Goal: Ask a question

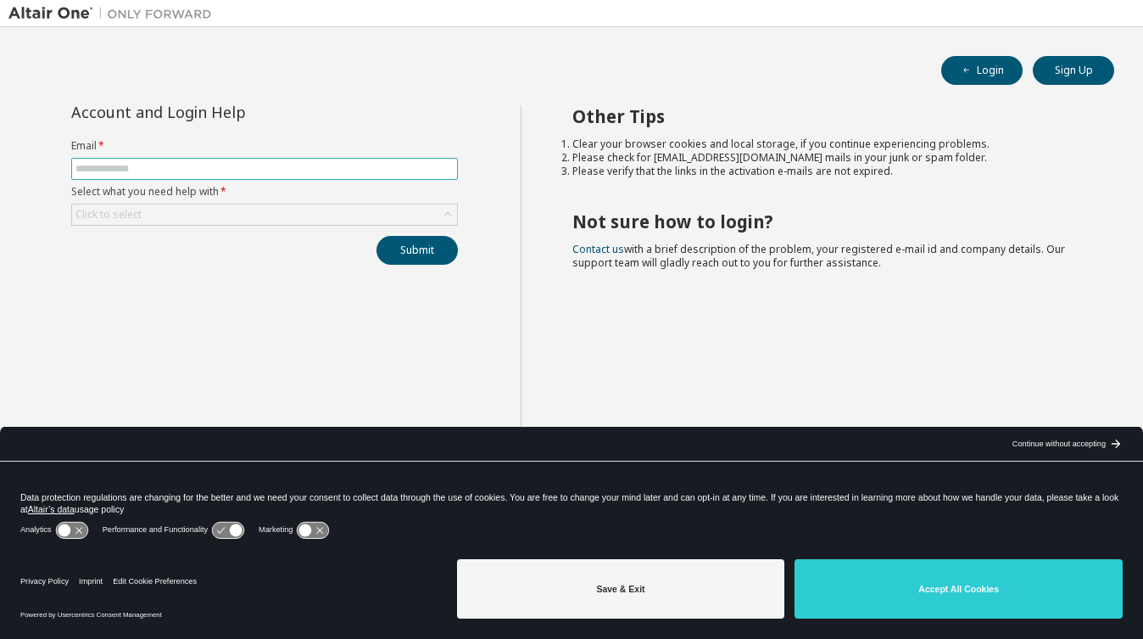
click at [198, 167] on input "text" at bounding box center [264, 169] width 378 height 14
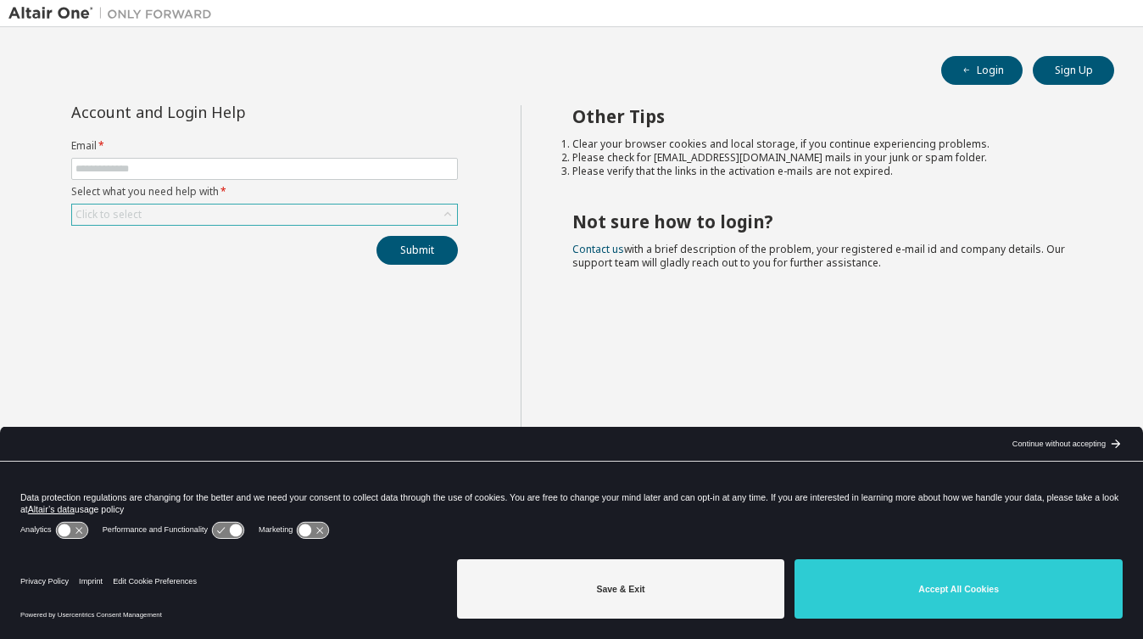
click at [195, 215] on div "Click to select" at bounding box center [264, 214] width 385 height 20
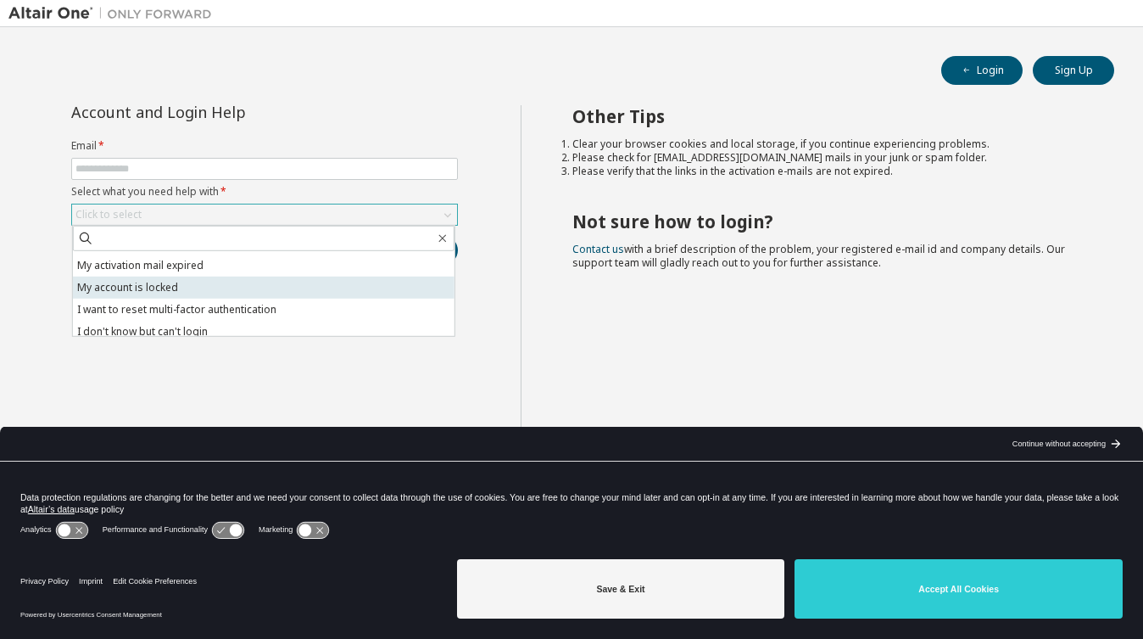
scroll to position [47, 0]
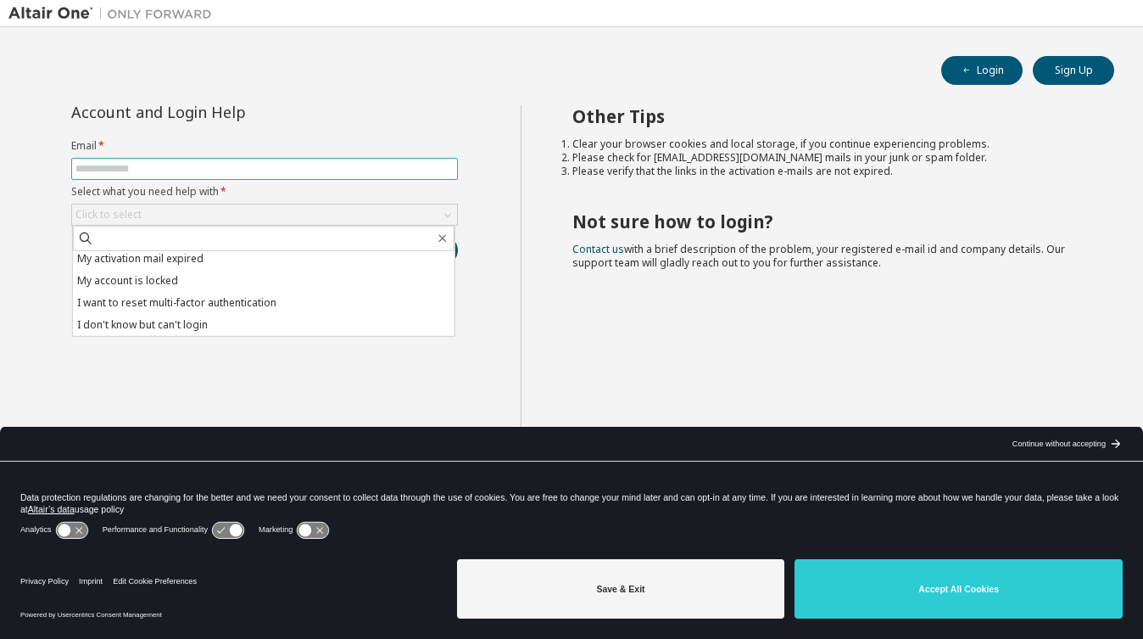
click at [204, 176] on span at bounding box center [264, 169] width 387 height 22
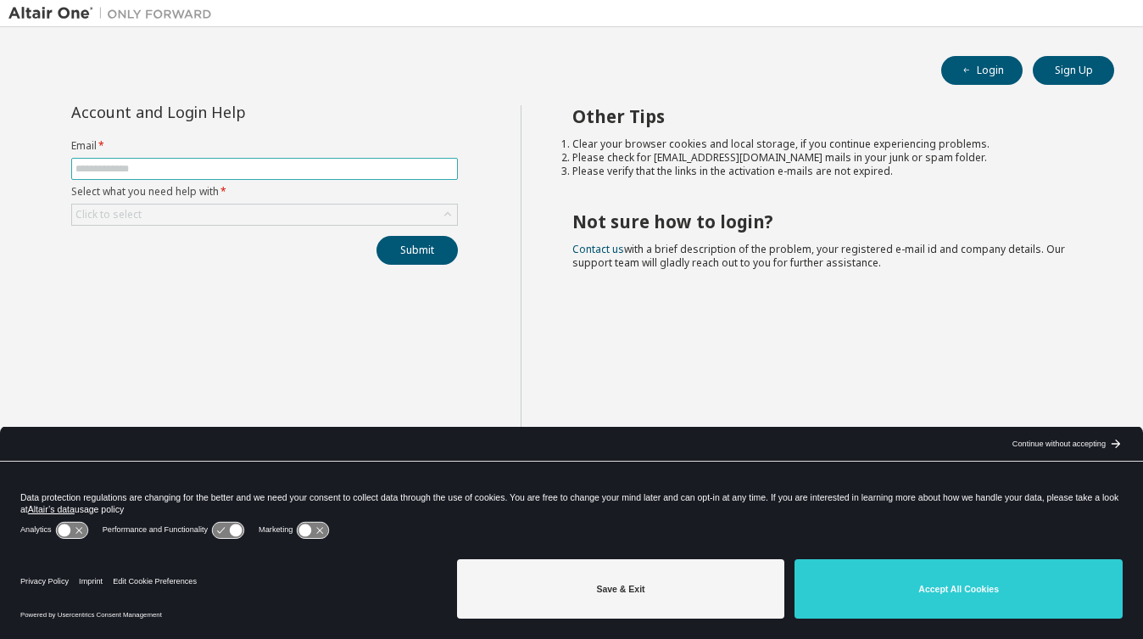
click at [206, 176] on span at bounding box center [264, 169] width 387 height 22
click at [203, 179] on span at bounding box center [264, 169] width 387 height 22
click at [129, 171] on input "text" at bounding box center [264, 169] width 378 height 14
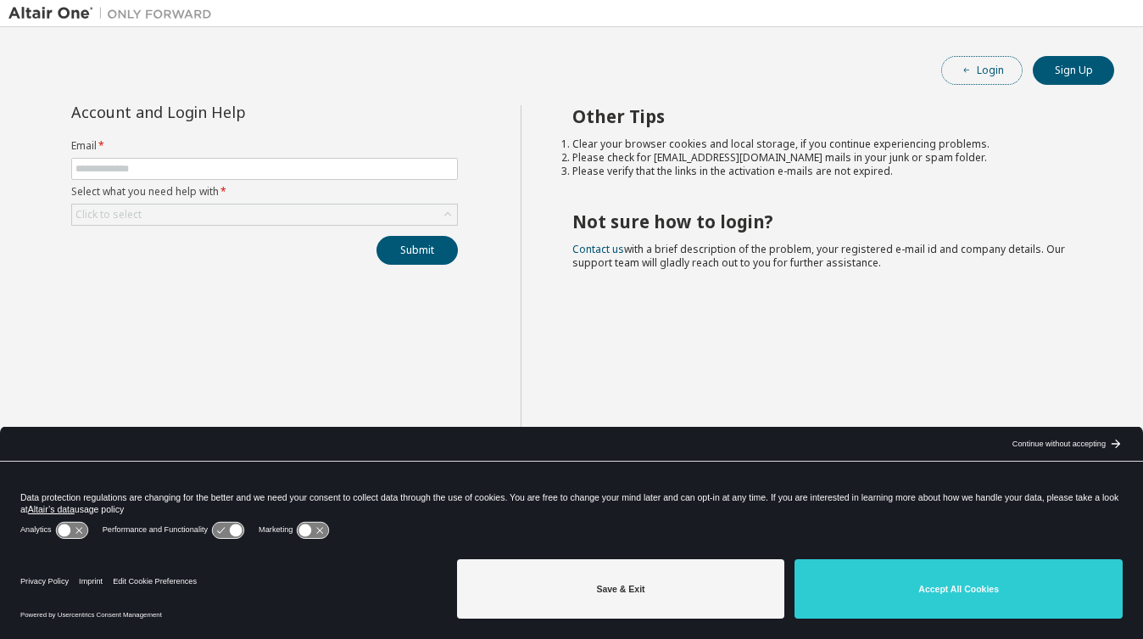
click at [997, 65] on button "Login" at bounding box center [981, 70] width 81 height 29
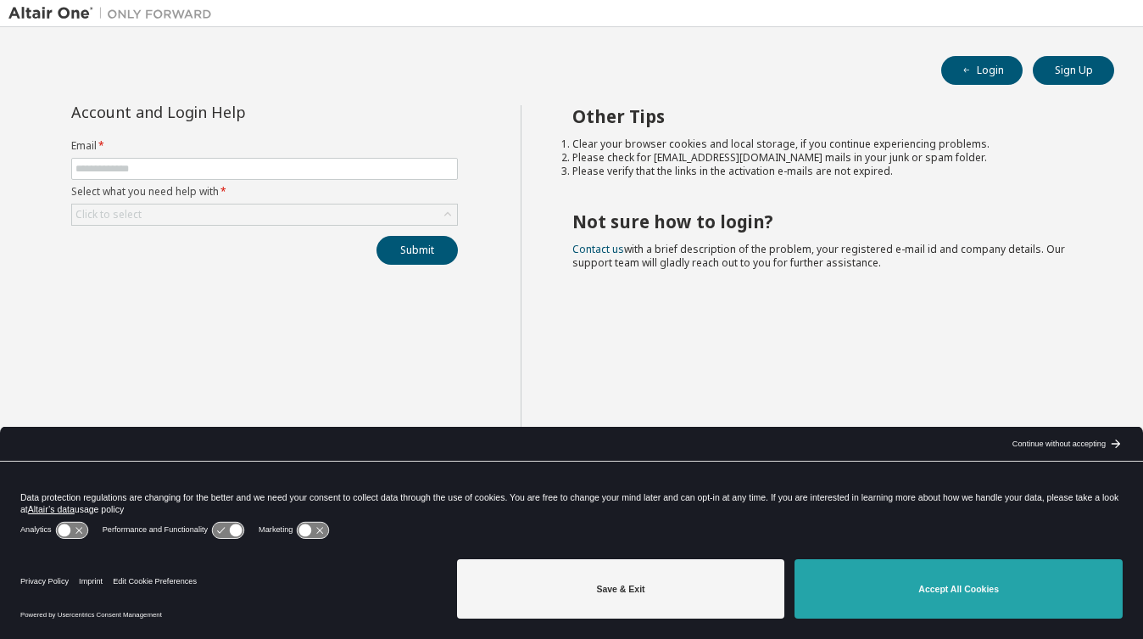
click at [880, 611] on button "Accept All Cookies" at bounding box center [959, 588] width 328 height 59
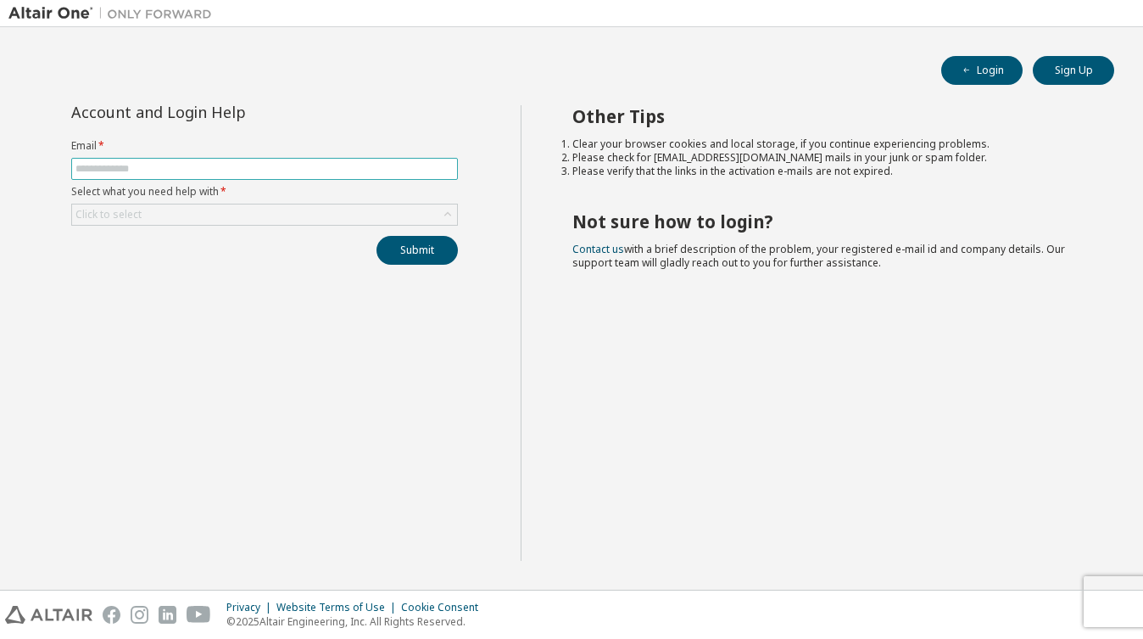
click at [244, 160] on span at bounding box center [264, 169] width 387 height 22
click at [239, 170] on input "text" at bounding box center [264, 169] width 378 height 14
type input "**********"
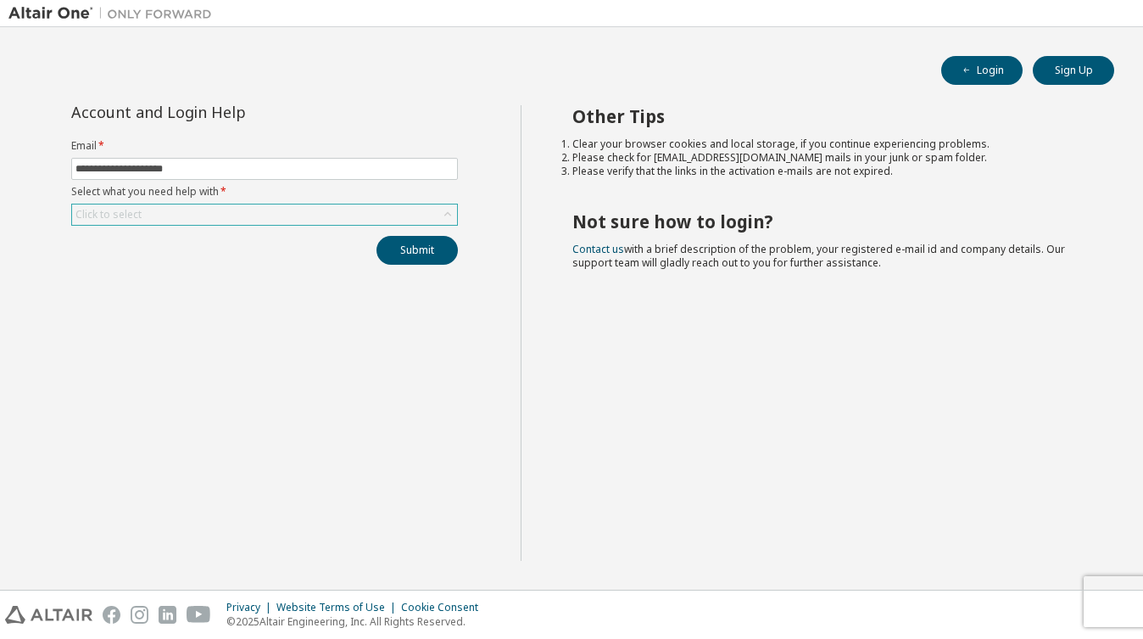
click at [264, 215] on div "Click to select" at bounding box center [264, 214] width 385 height 20
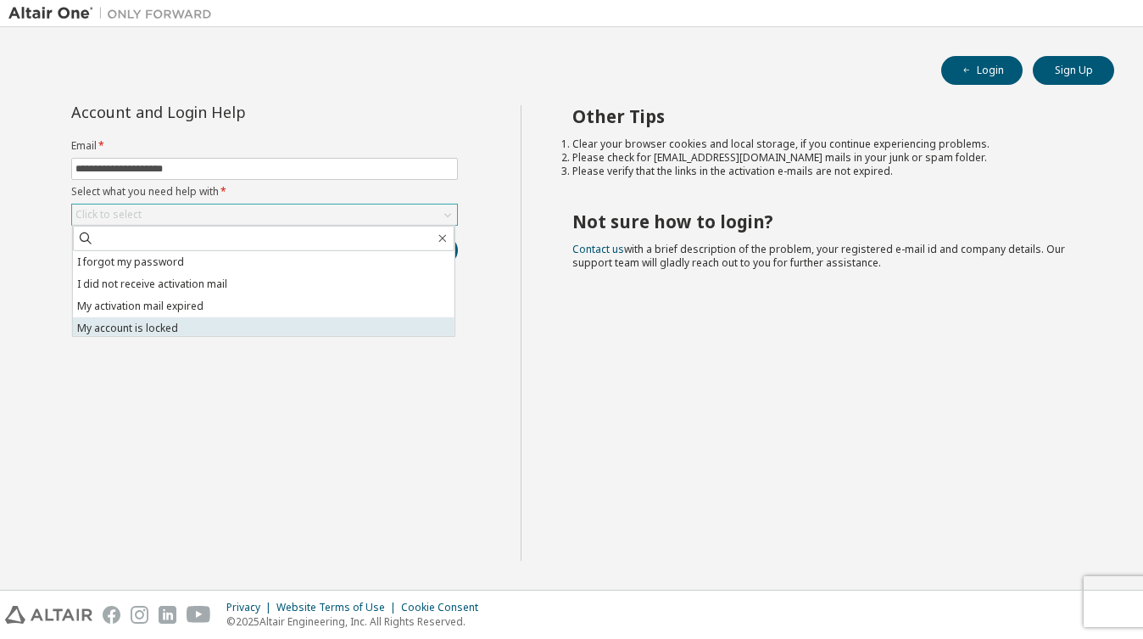
scroll to position [47, 0]
click at [185, 322] on li "I don't know but can't login" at bounding box center [264, 325] width 382 height 22
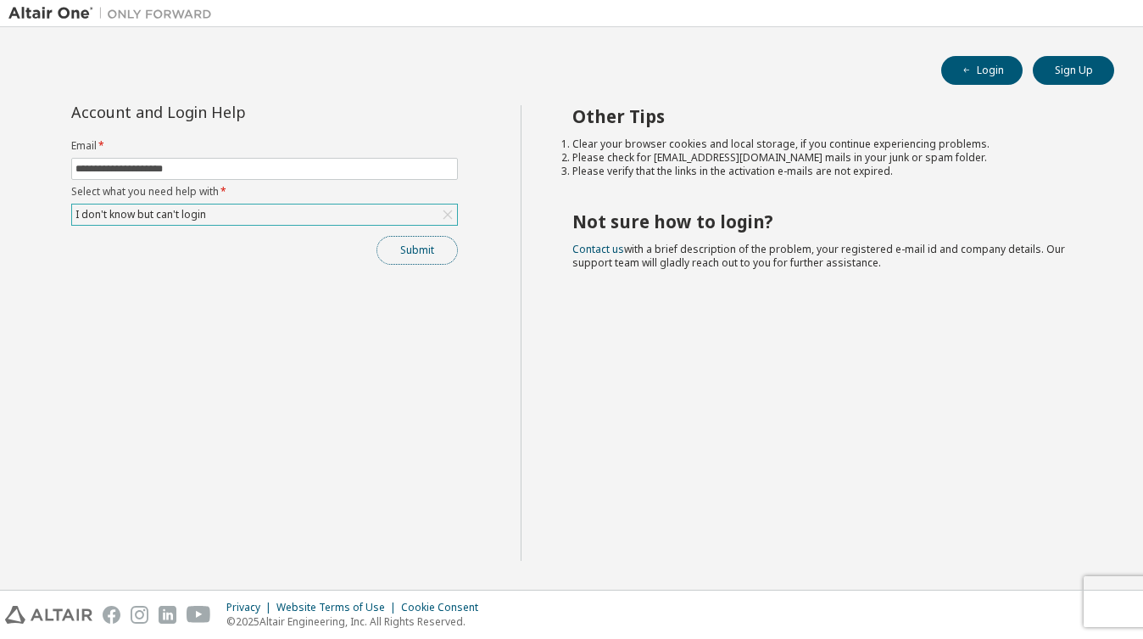
click at [395, 258] on button "Submit" at bounding box center [417, 250] width 81 height 29
click at [424, 258] on button "Submit" at bounding box center [417, 250] width 81 height 29
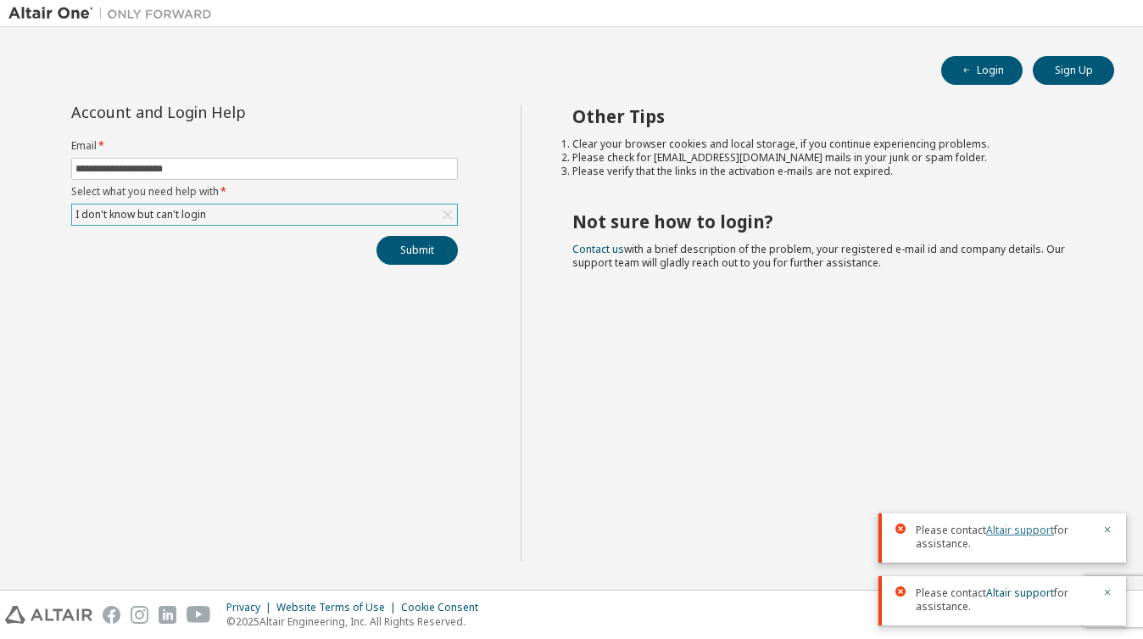
click at [997, 533] on link "Altair support" at bounding box center [1020, 529] width 68 height 14
click at [215, 217] on div "I don't know but can't login" at bounding box center [264, 214] width 385 height 20
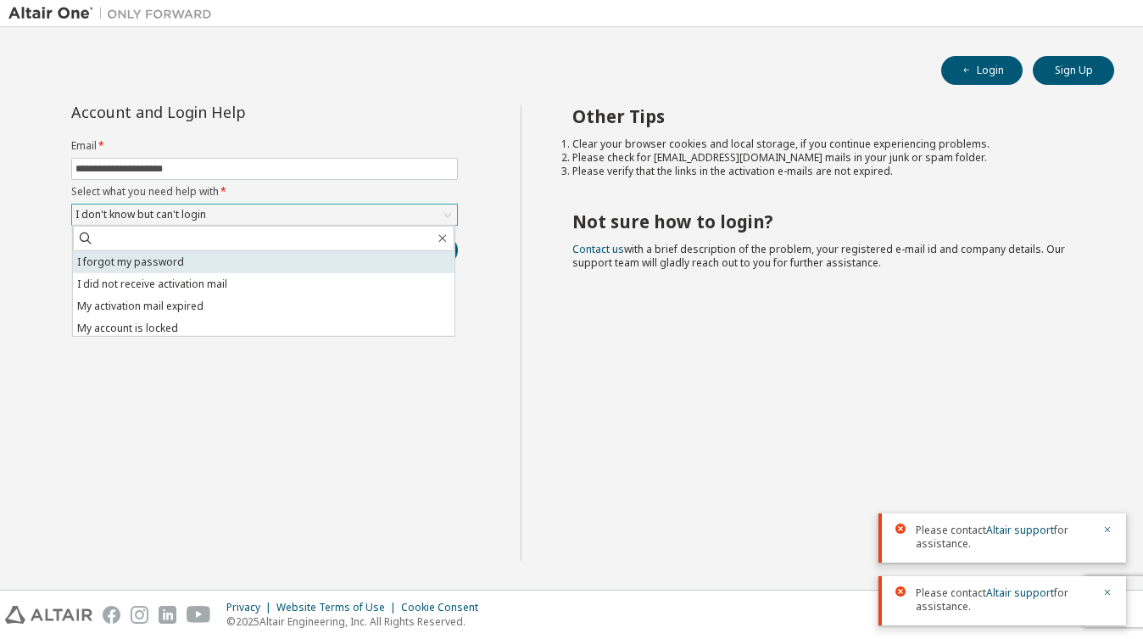
click at [183, 266] on li "I forgot my password" at bounding box center [264, 262] width 382 height 22
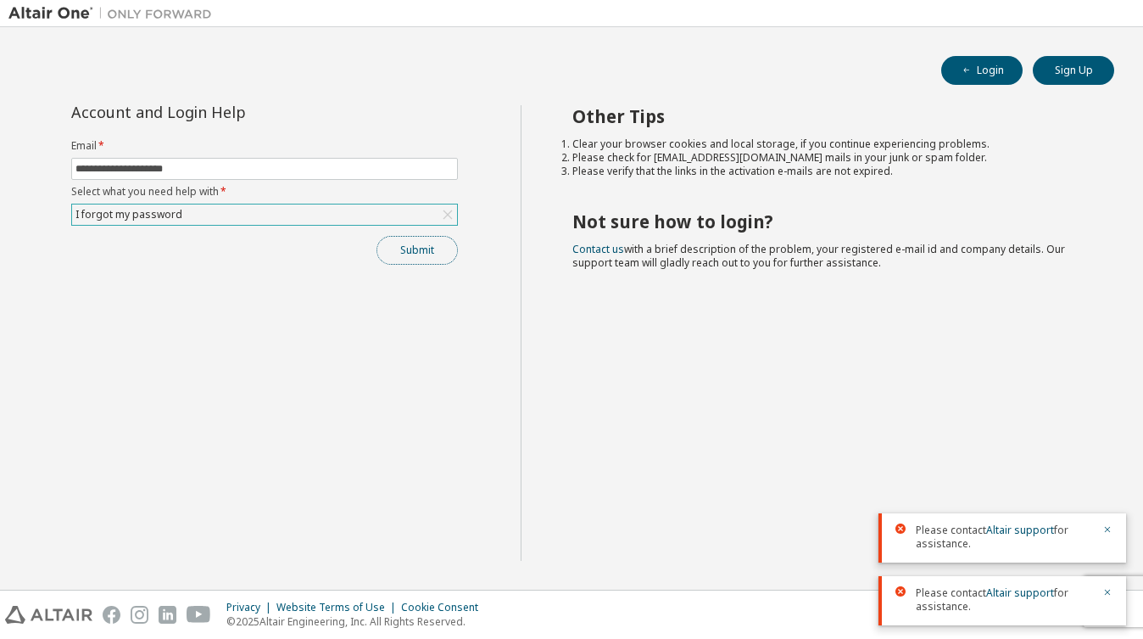
click at [434, 262] on button "Submit" at bounding box center [417, 250] width 81 height 29
click at [1008, 70] on button "Login" at bounding box center [981, 70] width 81 height 29
